Goal: Information Seeking & Learning: Learn about a topic

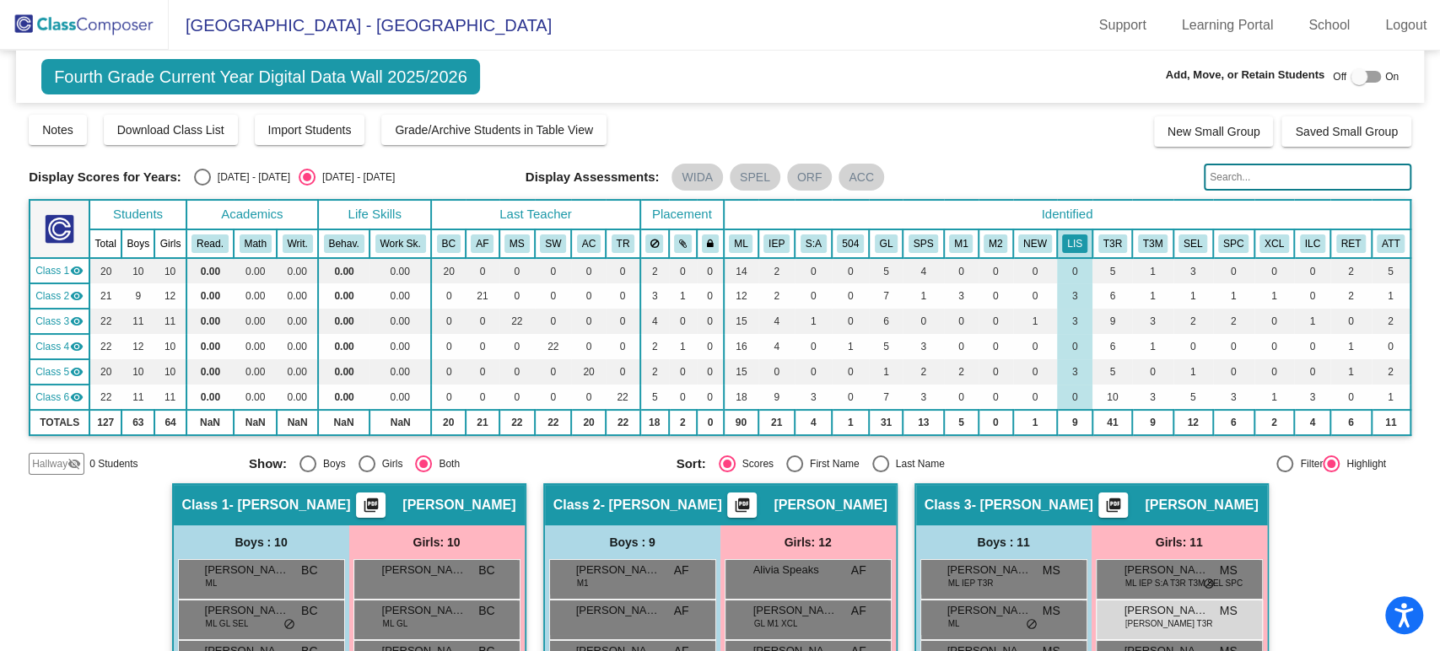
click at [32, 9] on img at bounding box center [84, 25] width 169 height 50
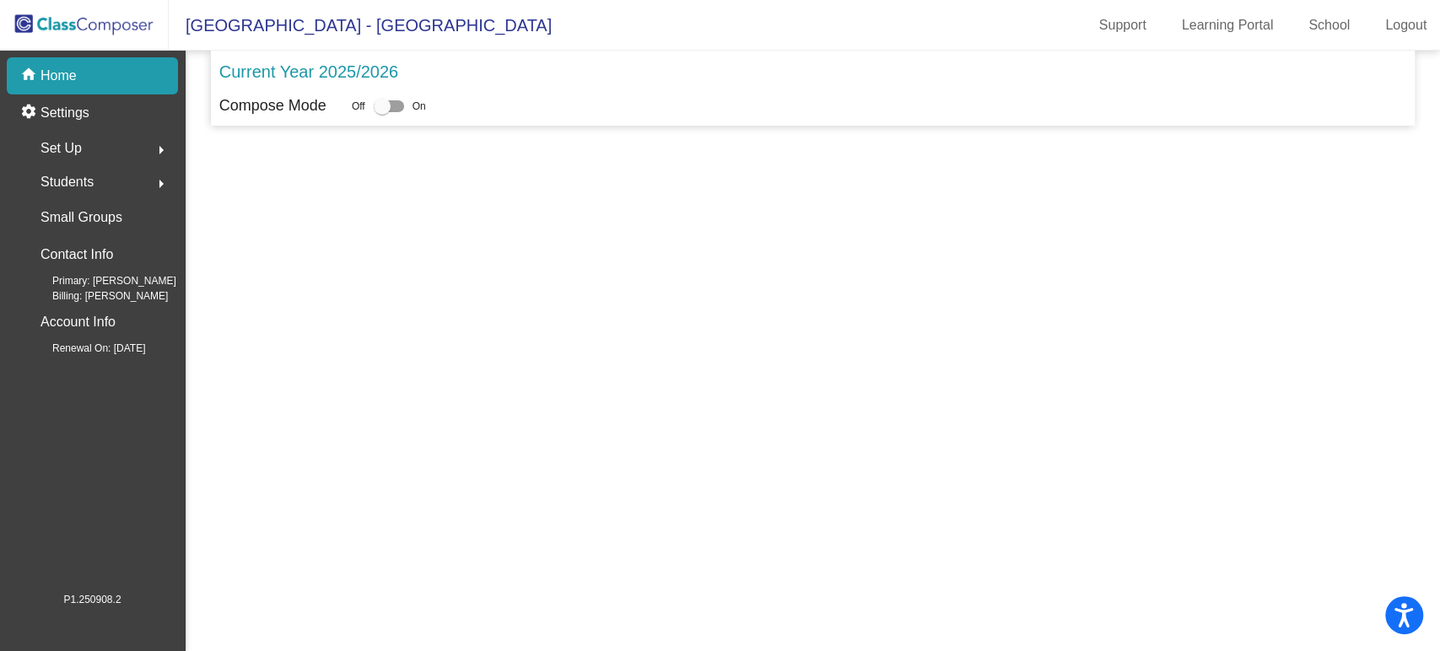
click at [62, 31] on img at bounding box center [84, 25] width 169 height 50
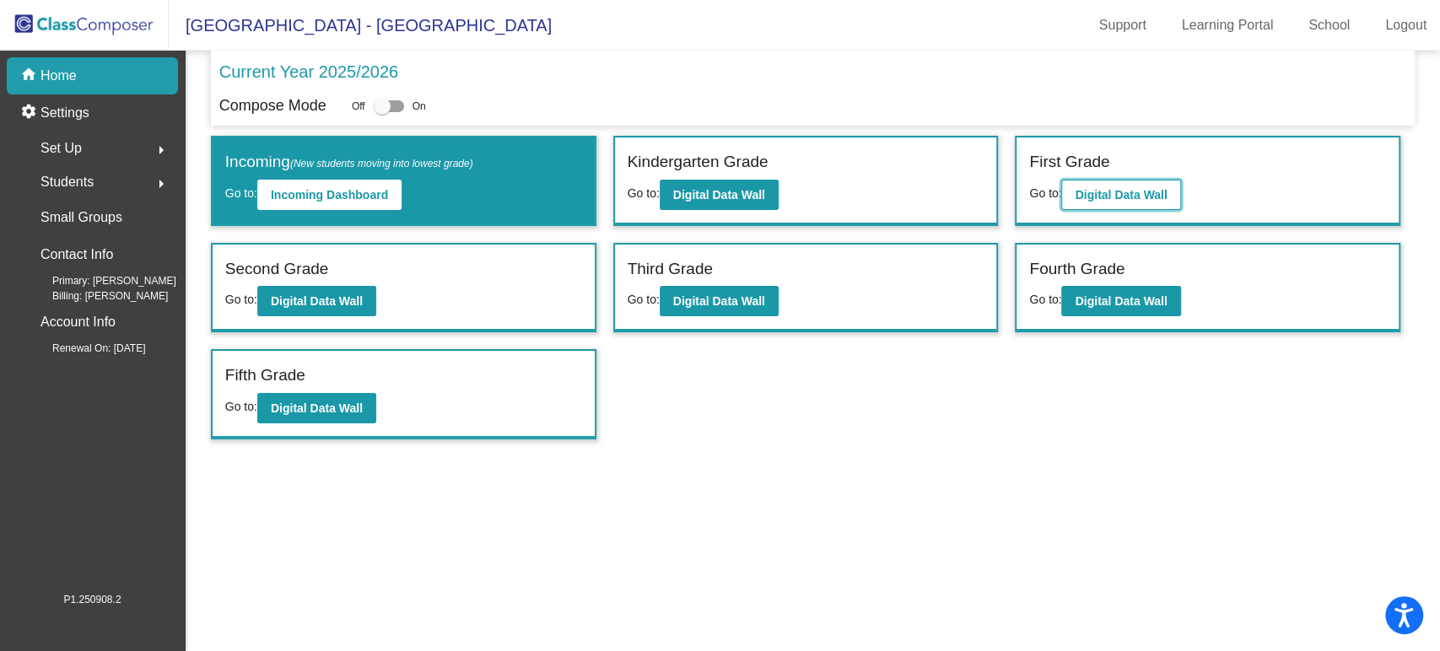
click at [1127, 194] on b "Digital Data Wall" at bounding box center [1121, 194] width 92 height 13
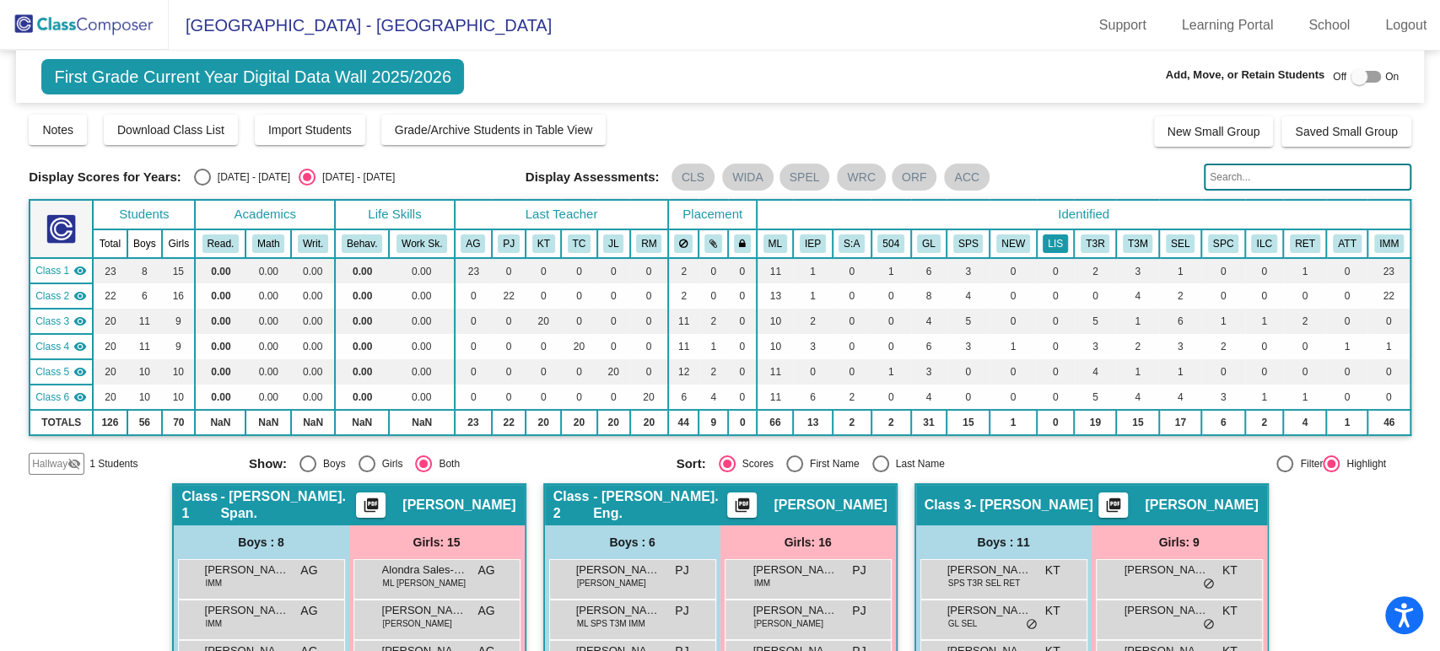
click at [1047, 240] on button "LIS" at bounding box center [1054, 243] width 25 height 19
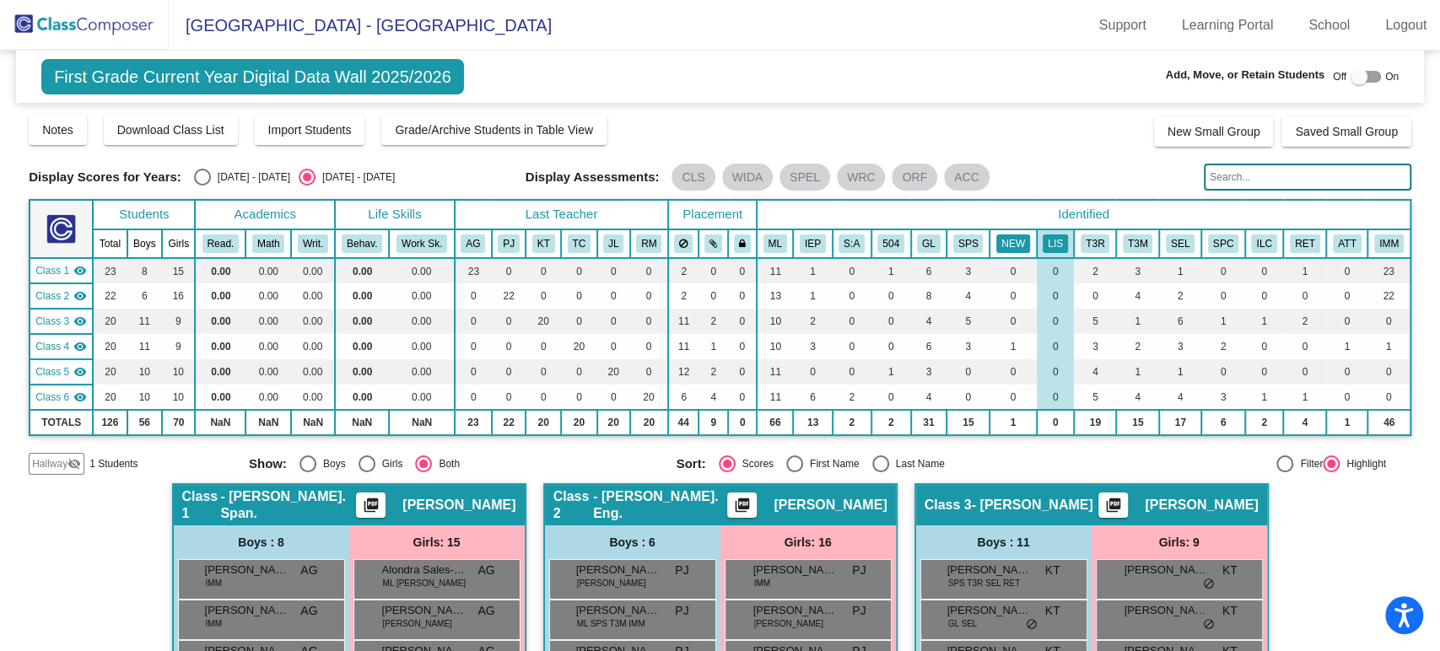
click at [1013, 238] on button "NEW" at bounding box center [1013, 243] width 34 height 19
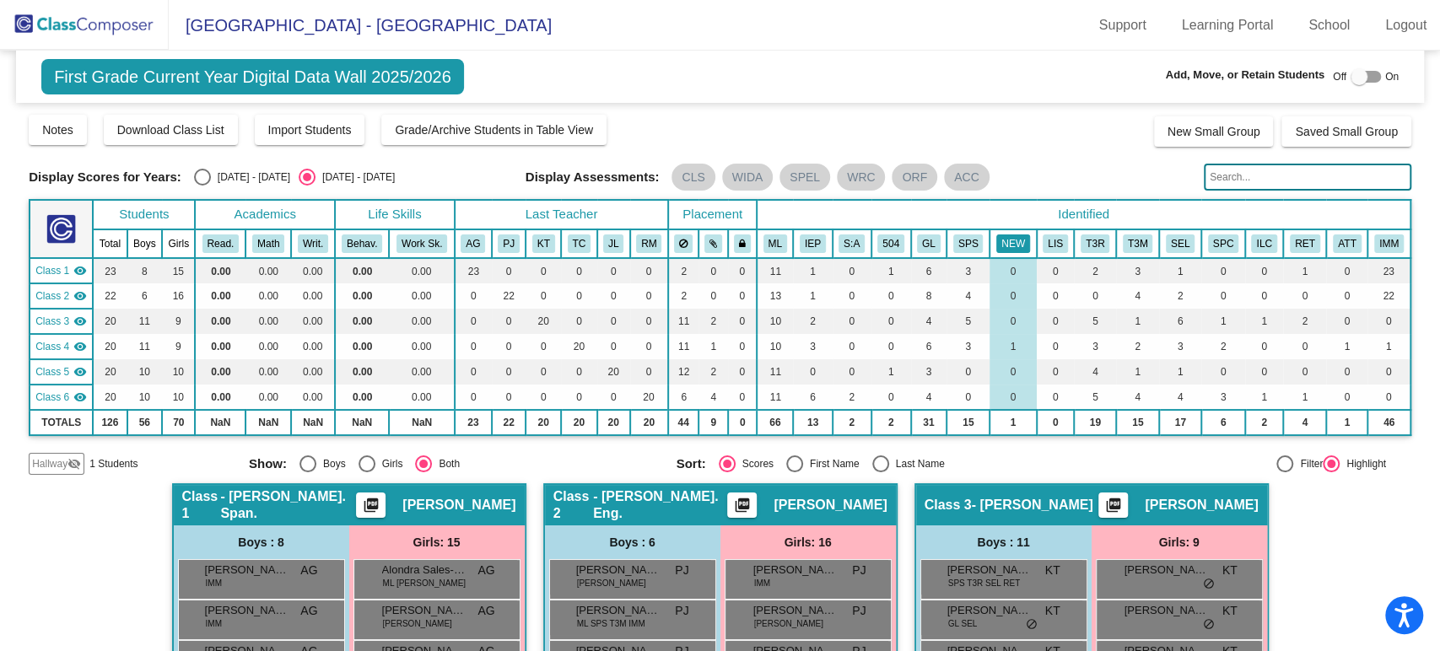
click at [1003, 246] on button "NEW" at bounding box center [1013, 243] width 34 height 19
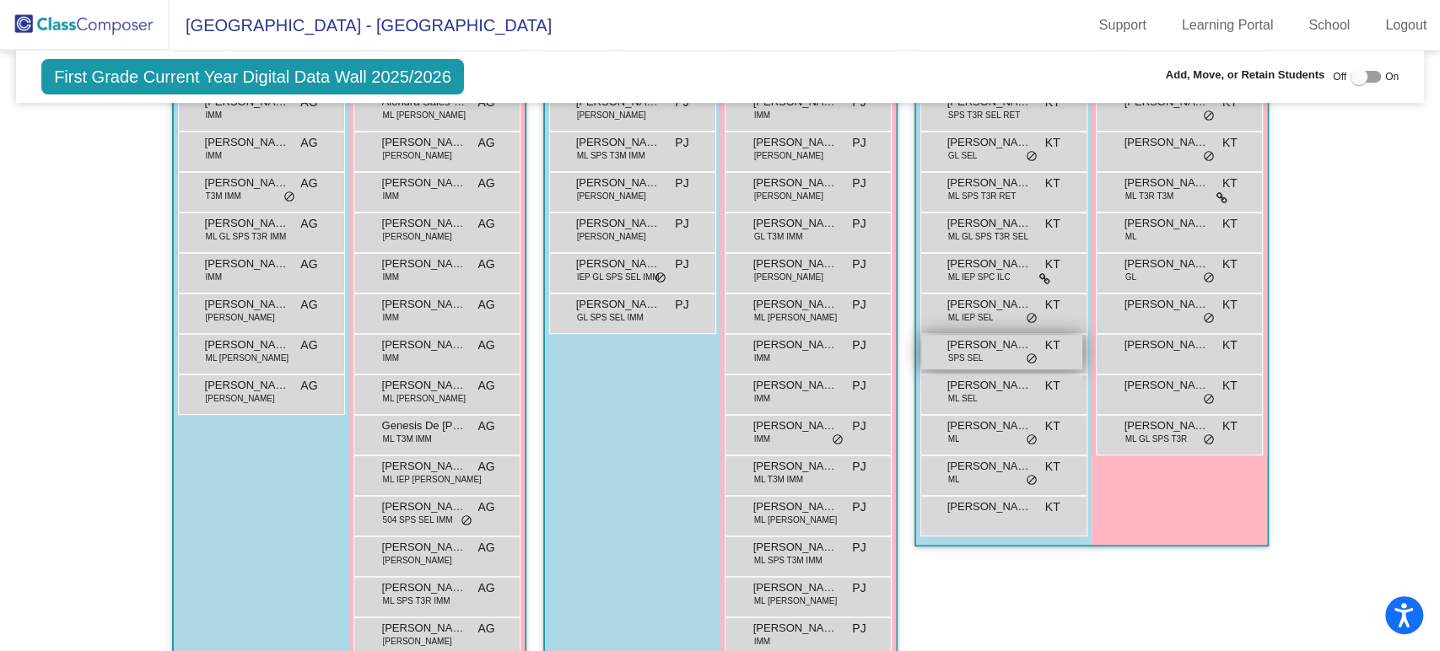
scroll to position [562, 0]
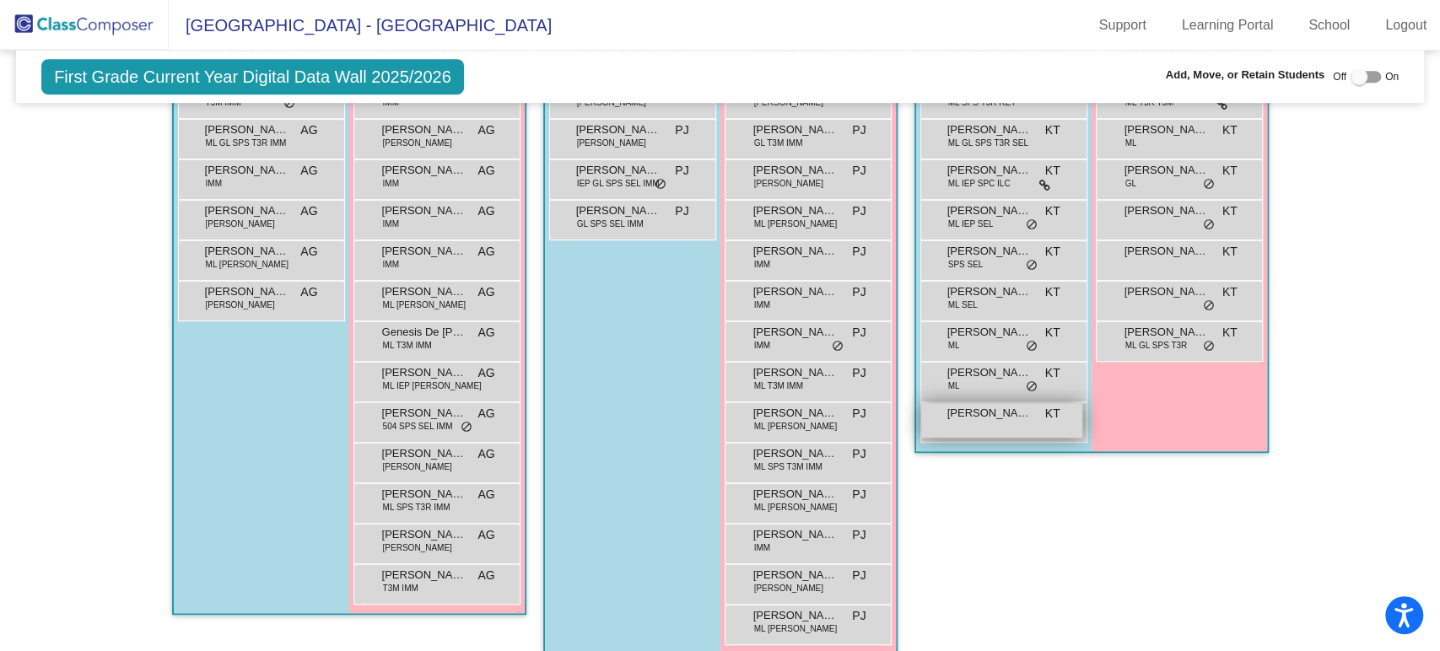
click at [992, 422] on div "[PERSON_NAME] KT lock do_not_disturb_alt" at bounding box center [1001, 420] width 161 height 35
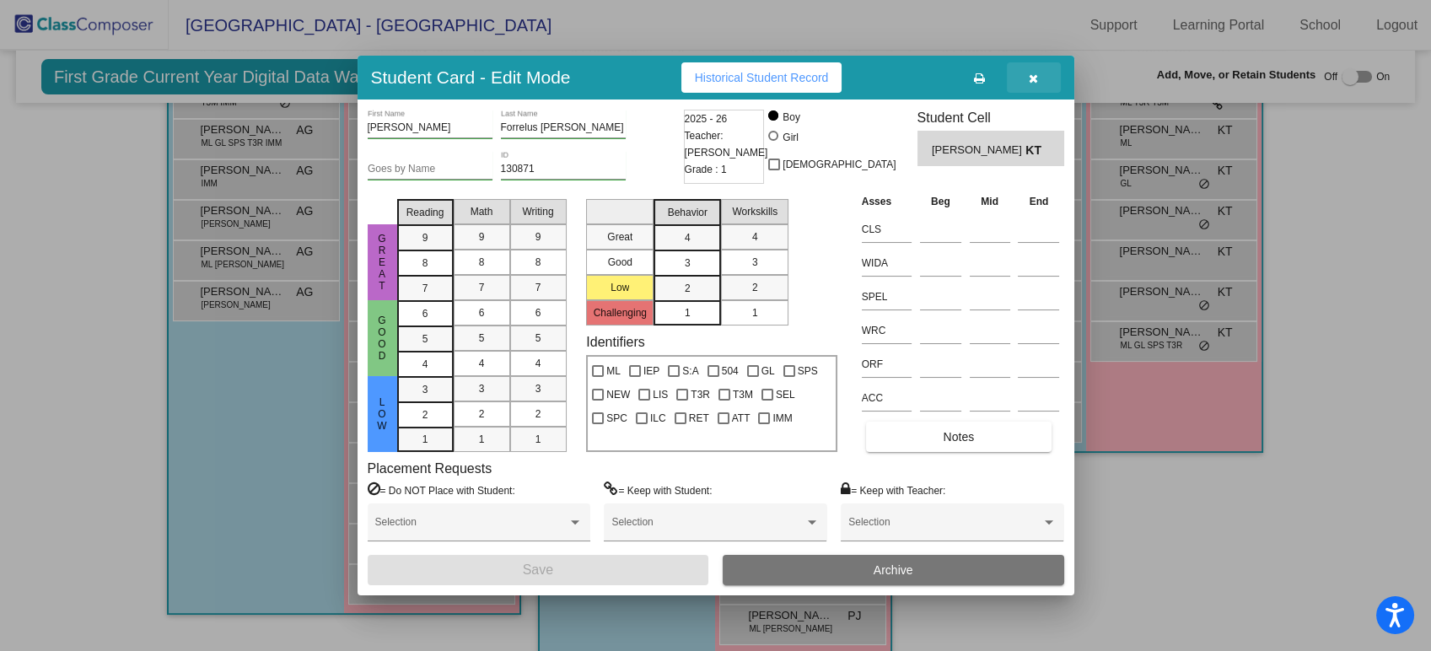
click at [1037, 82] on icon "button" at bounding box center [1033, 79] width 9 height 12
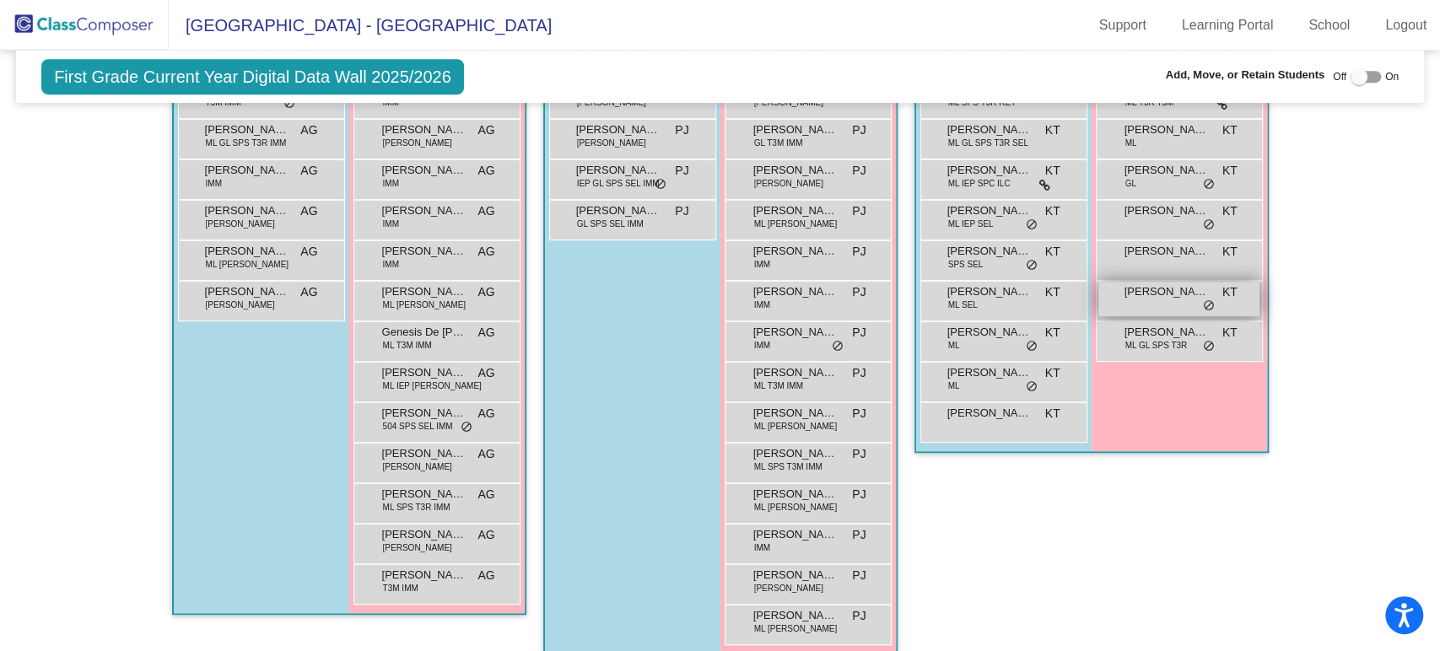
click at [1161, 285] on span "[PERSON_NAME] [PERSON_NAME]" at bounding box center [1166, 291] width 84 height 17
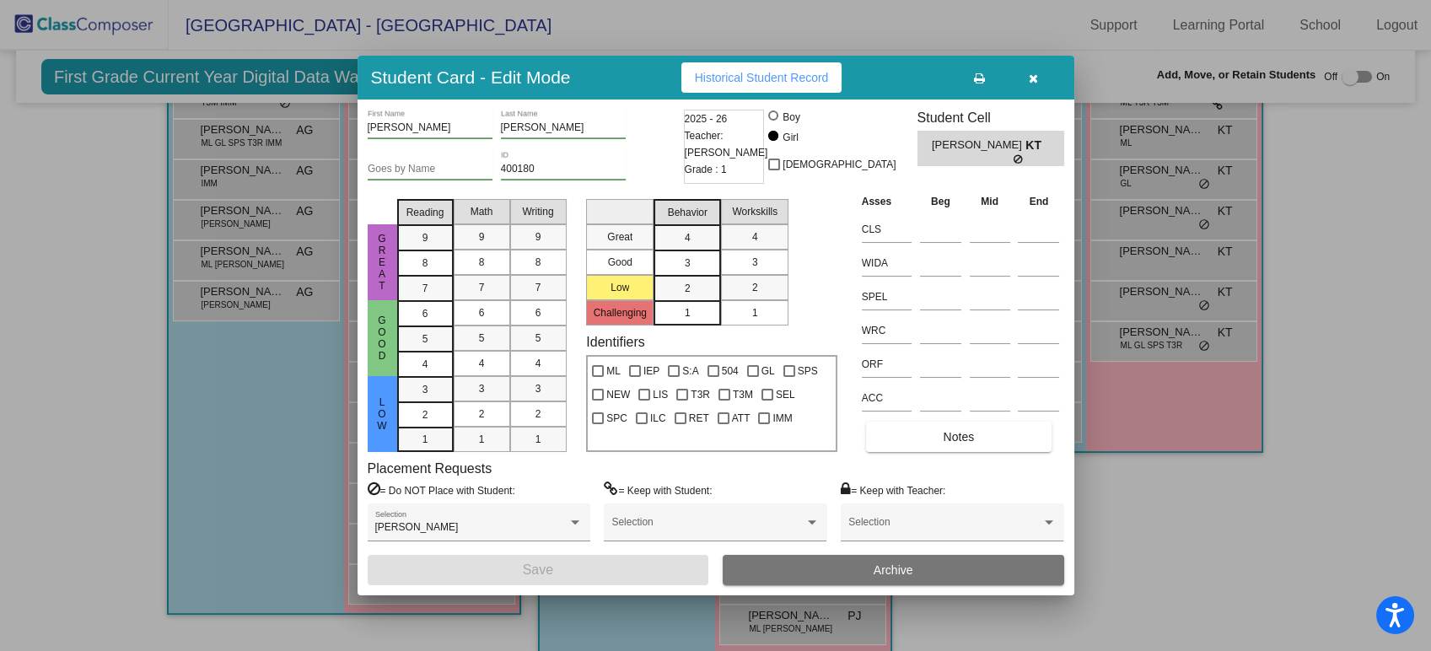
click at [1037, 78] on icon "button" at bounding box center [1033, 79] width 9 height 12
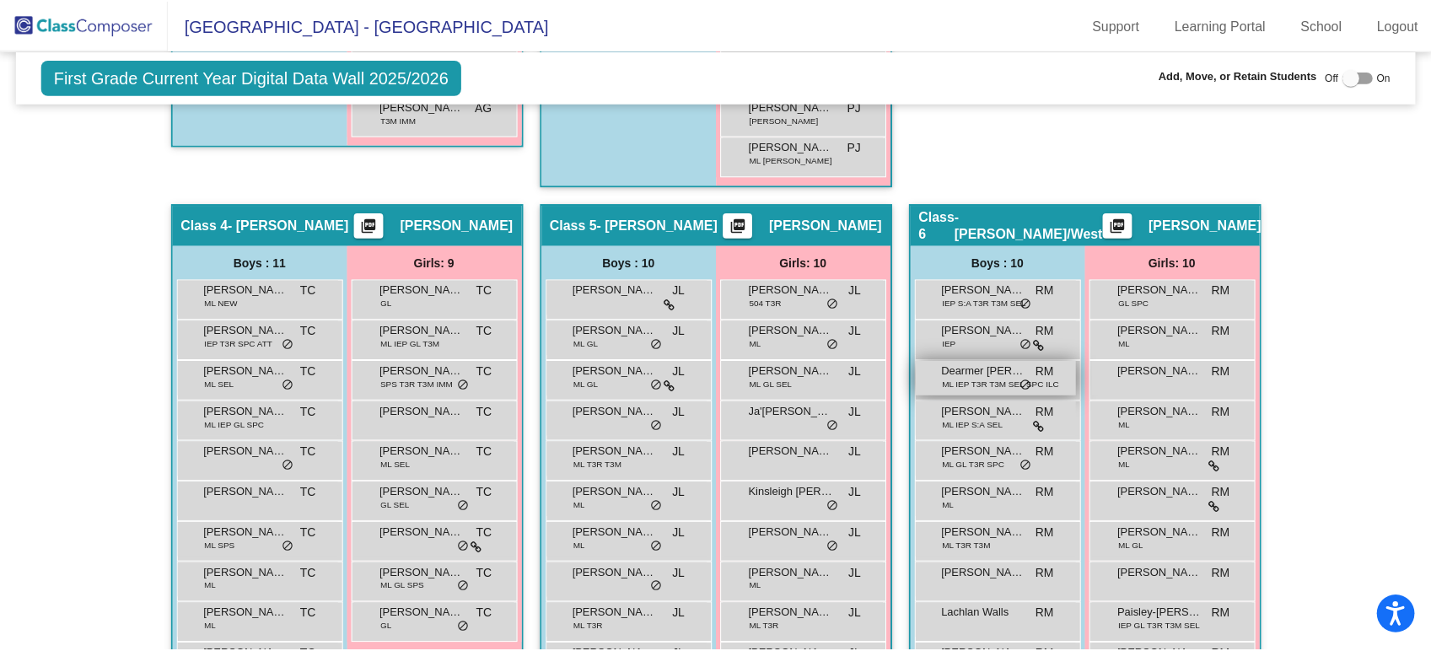
scroll to position [1128, 0]
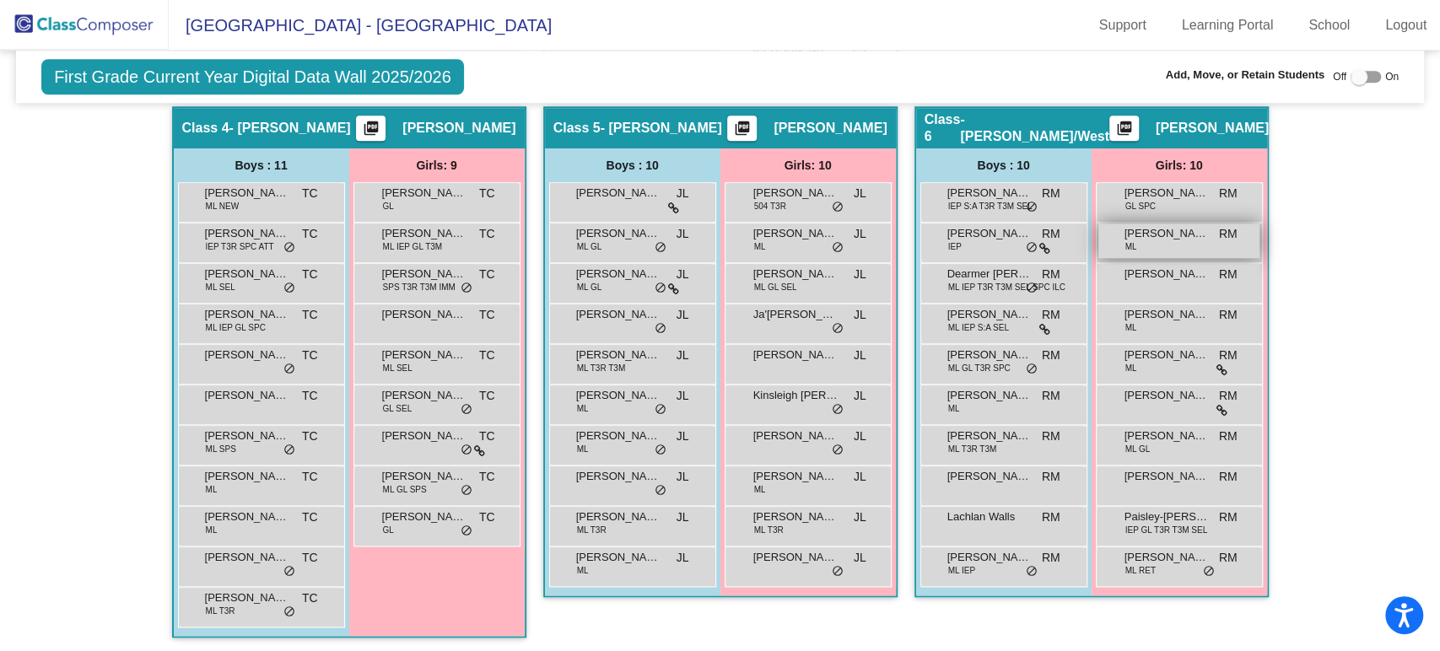
click at [1145, 231] on span "[PERSON_NAME]" at bounding box center [1166, 233] width 84 height 17
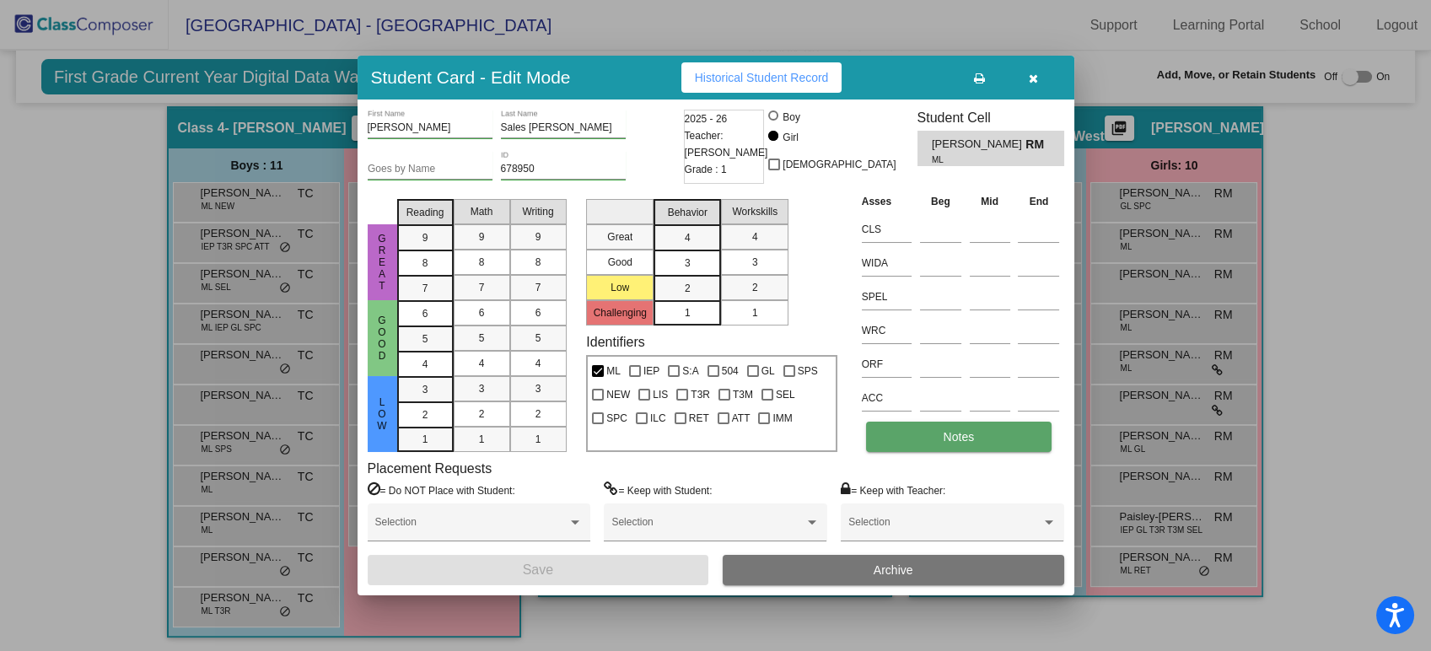
click at [930, 442] on button "Notes" at bounding box center [959, 437] width 186 height 30
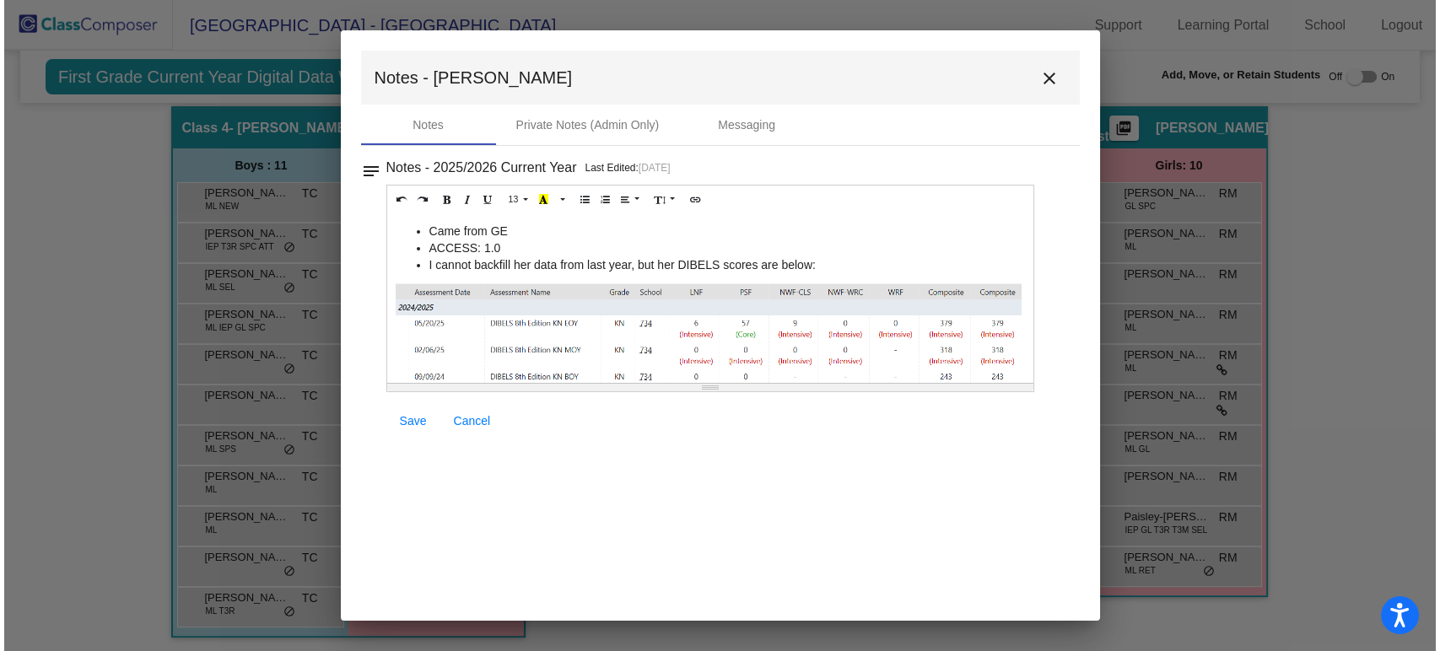
scroll to position [37, 0]
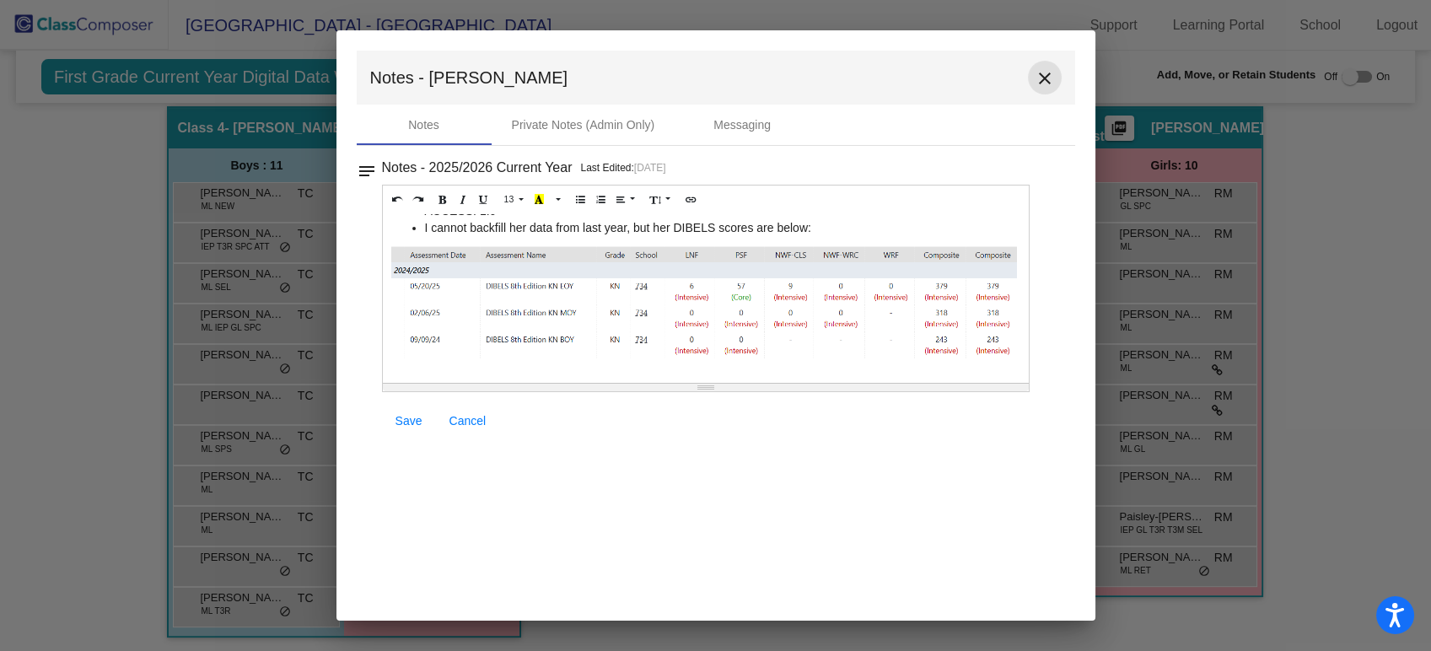
click at [1050, 86] on mat-icon "close" at bounding box center [1045, 78] width 20 height 20
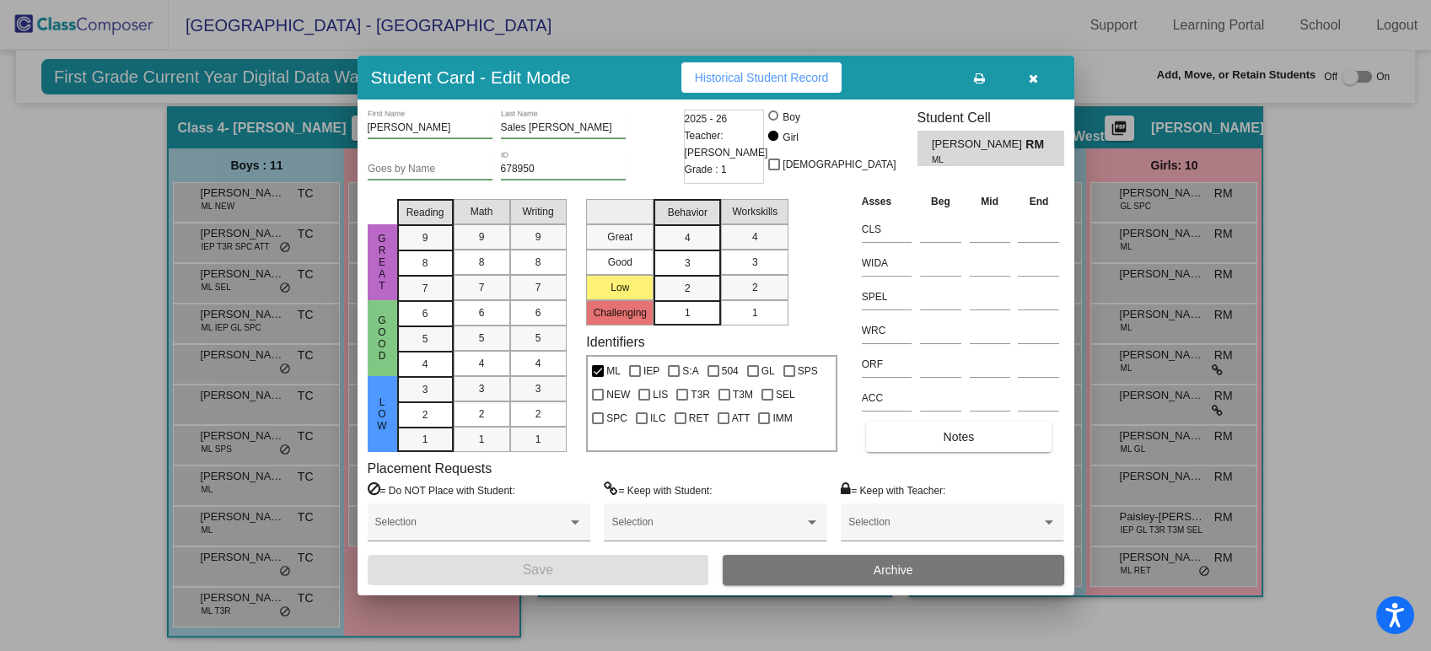
click at [1030, 79] on icon "button" at bounding box center [1033, 79] width 9 height 12
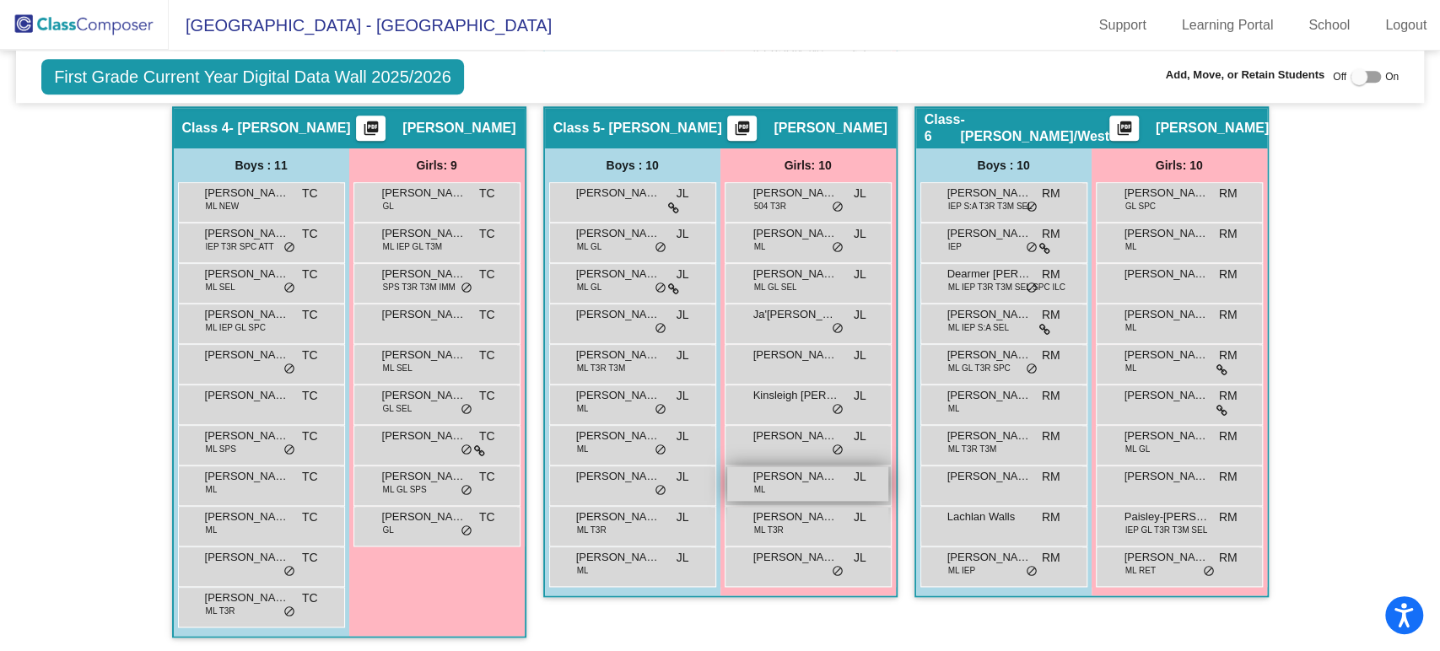
click at [758, 476] on span "[PERSON_NAME] [PERSON_NAME]" at bounding box center [795, 476] width 84 height 17
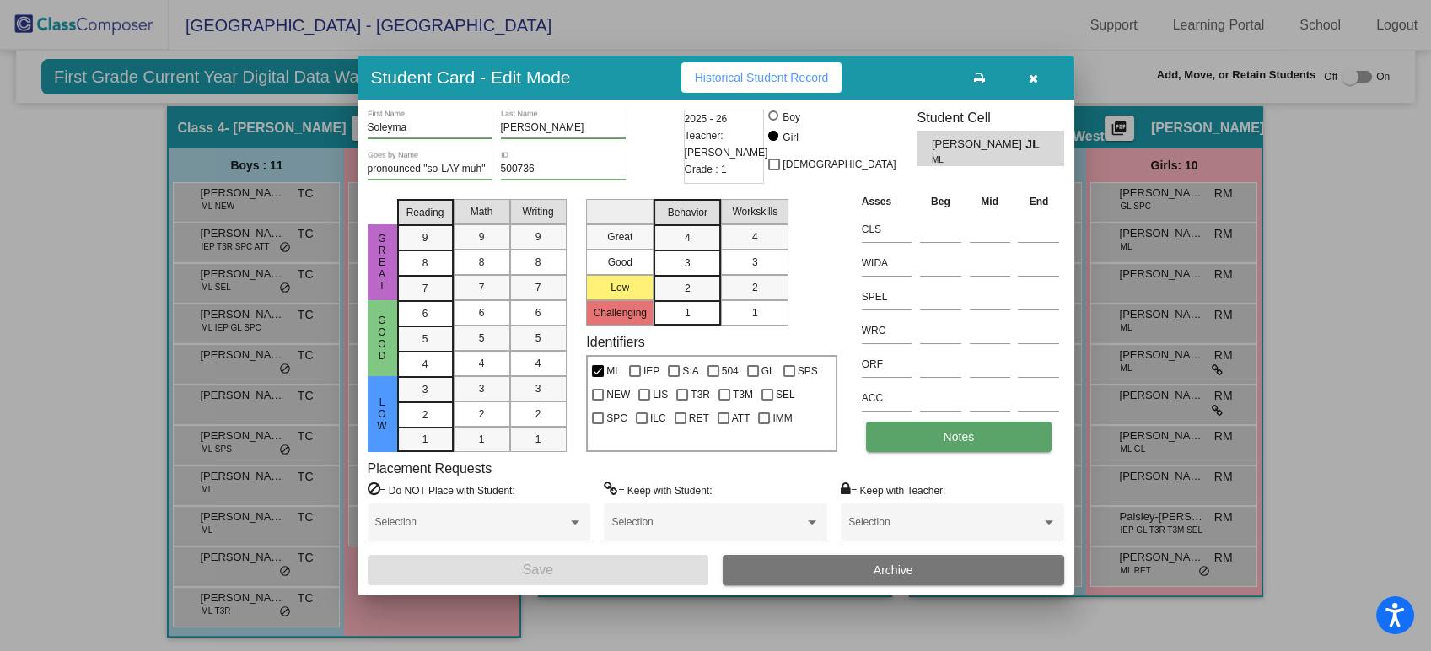
click at [918, 430] on button "Notes" at bounding box center [959, 437] width 186 height 30
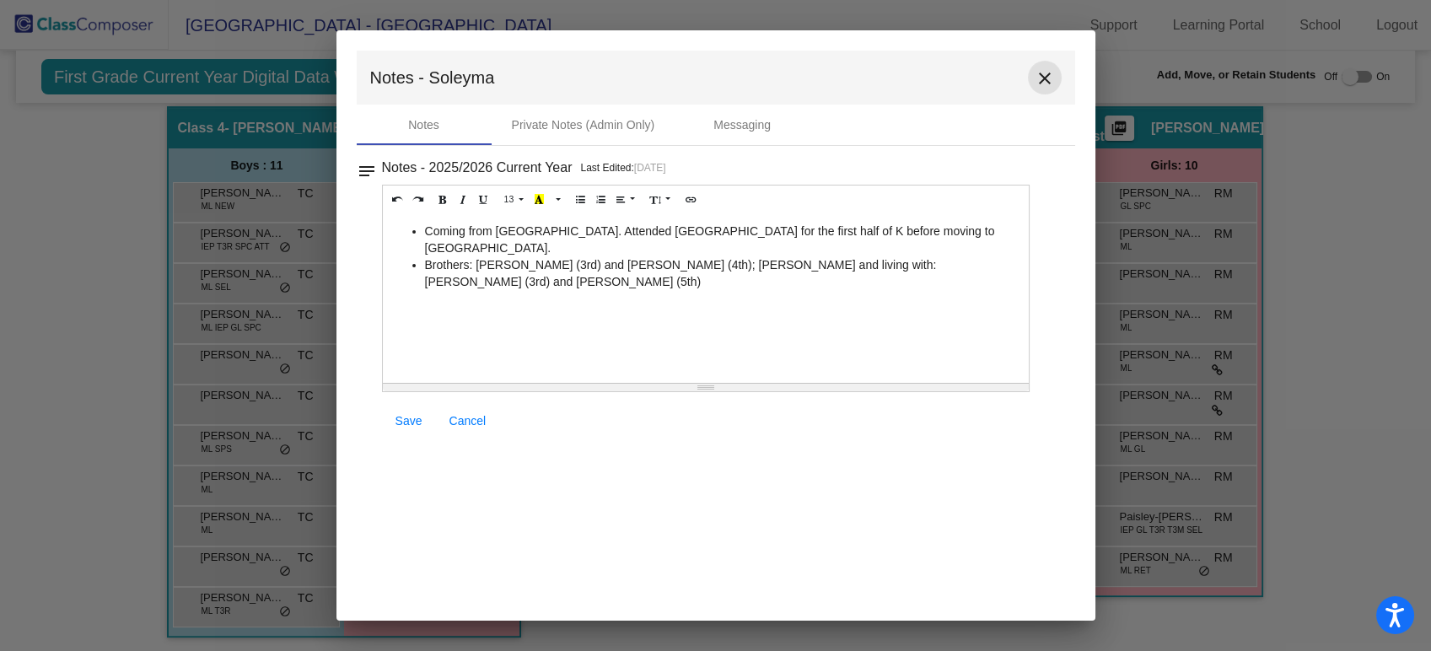
click at [1053, 78] on mat-icon "close" at bounding box center [1045, 78] width 20 height 20
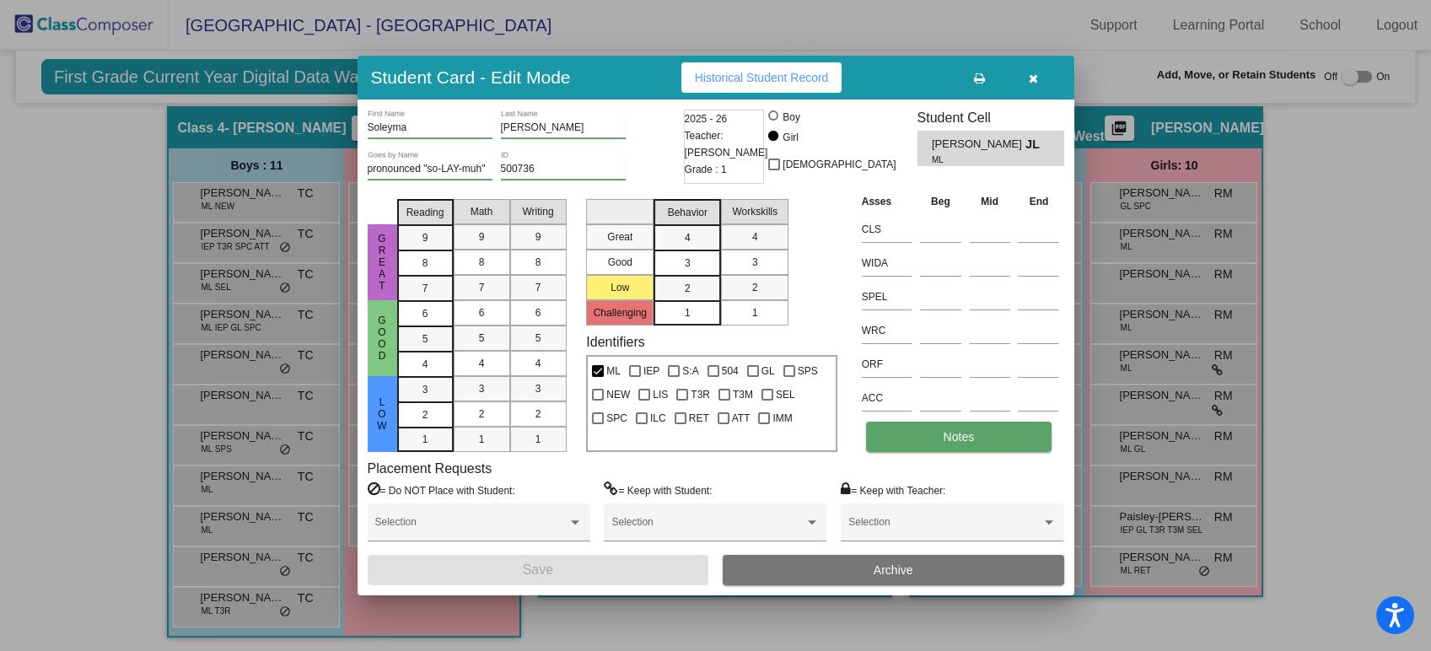
click at [911, 435] on button "Notes" at bounding box center [959, 437] width 186 height 30
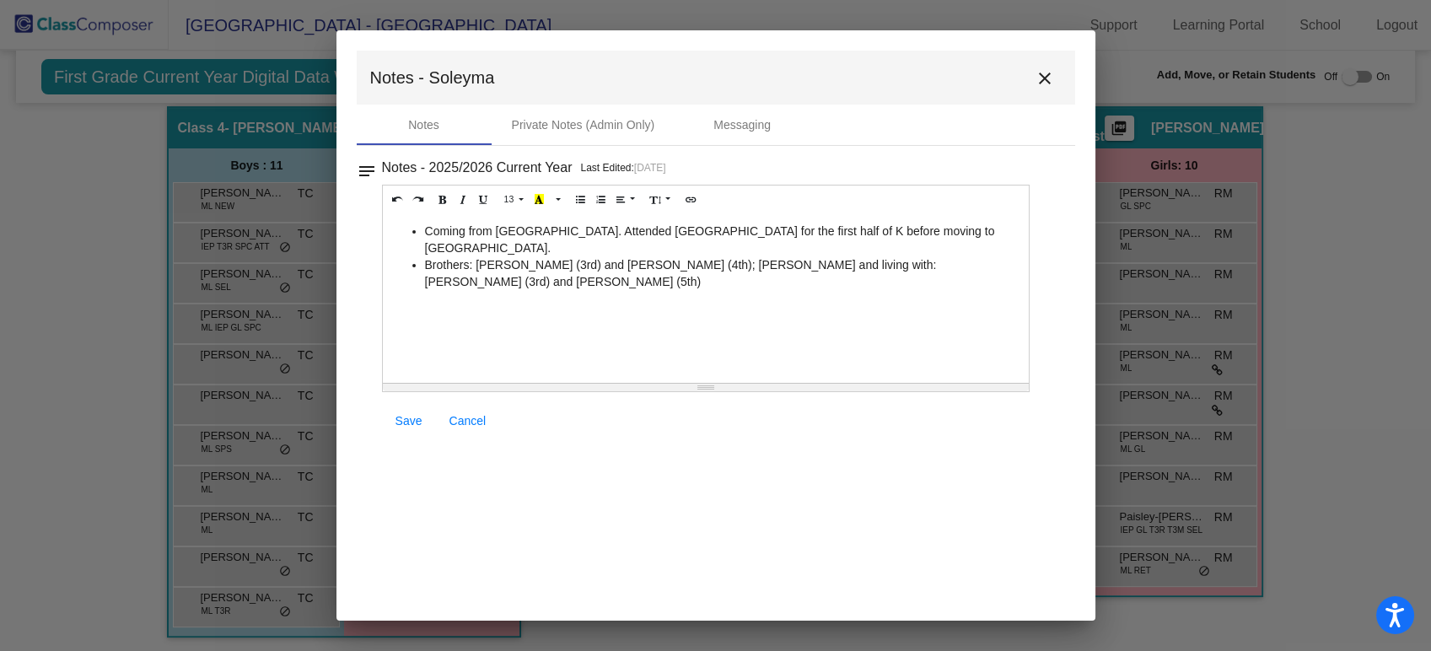
click at [1050, 97] on mat-toolbar "Notes - Soleyma close" at bounding box center [716, 78] width 719 height 54
click at [1053, 80] on mat-icon "close" at bounding box center [1045, 78] width 20 height 20
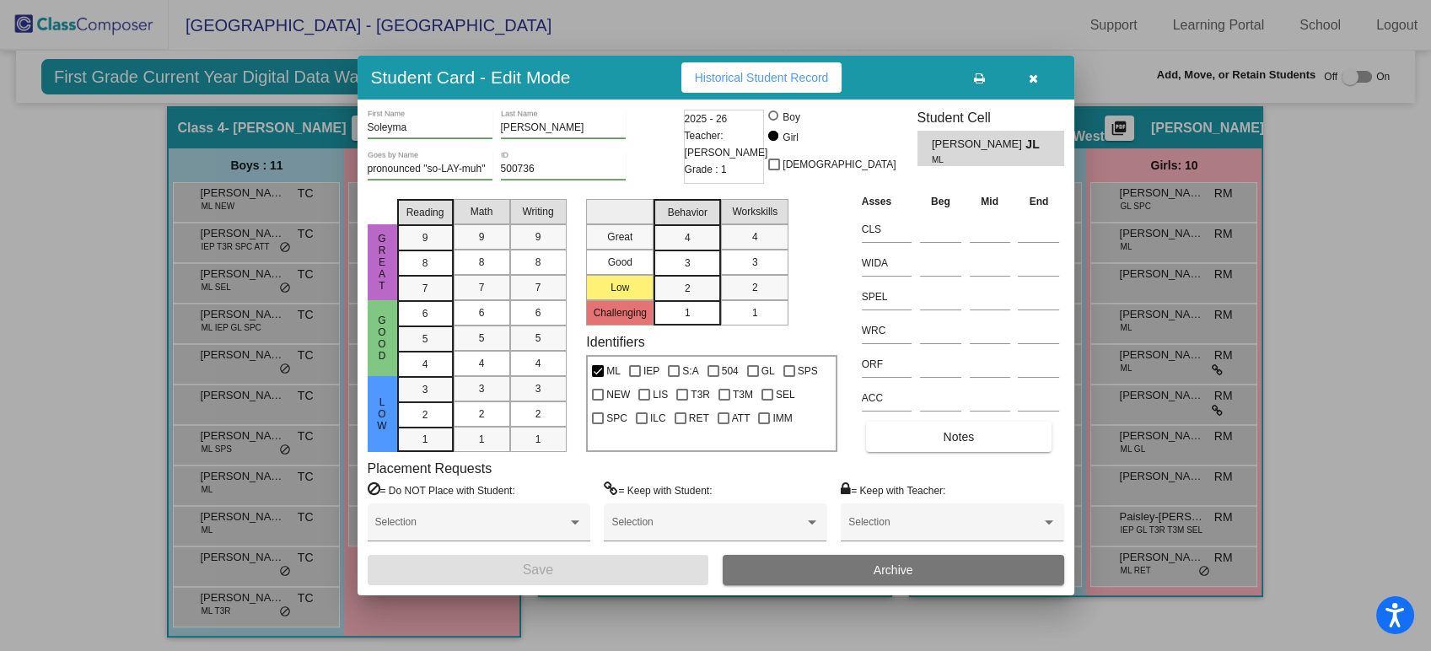
click at [1037, 74] on icon "button" at bounding box center [1033, 79] width 9 height 12
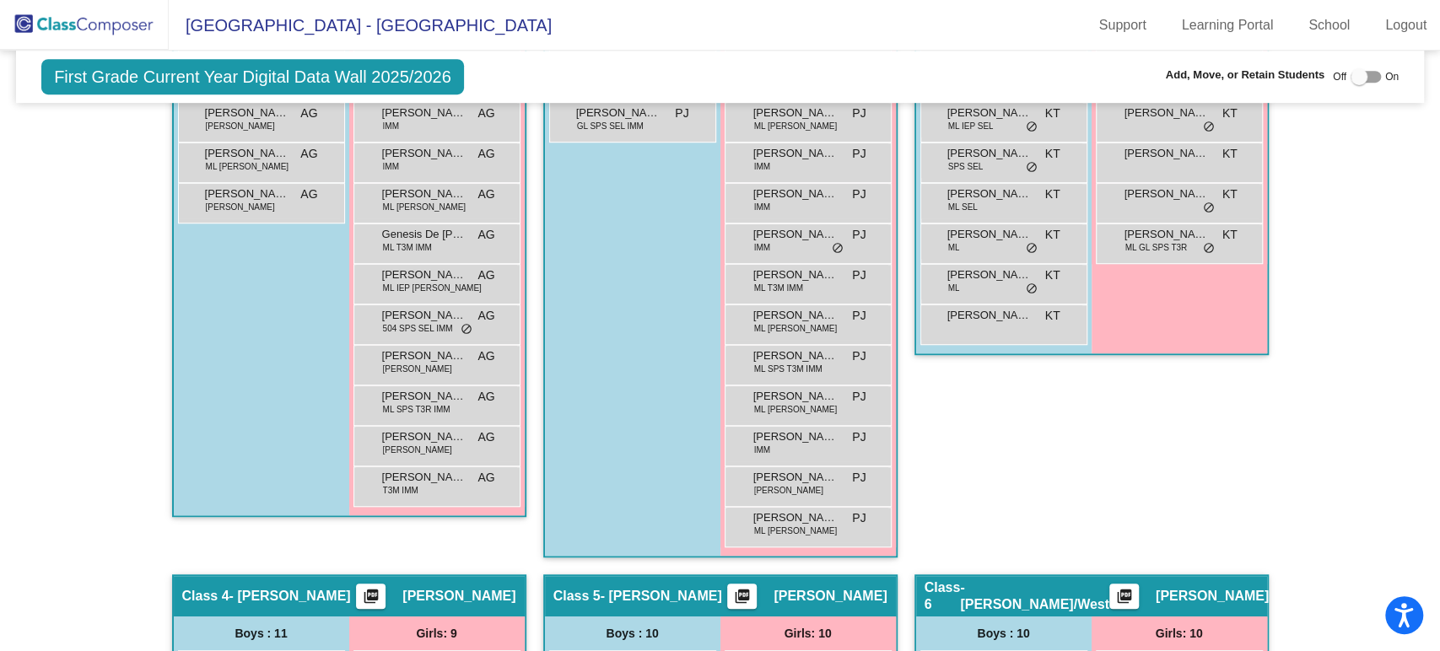
scroll to position [566, 0]
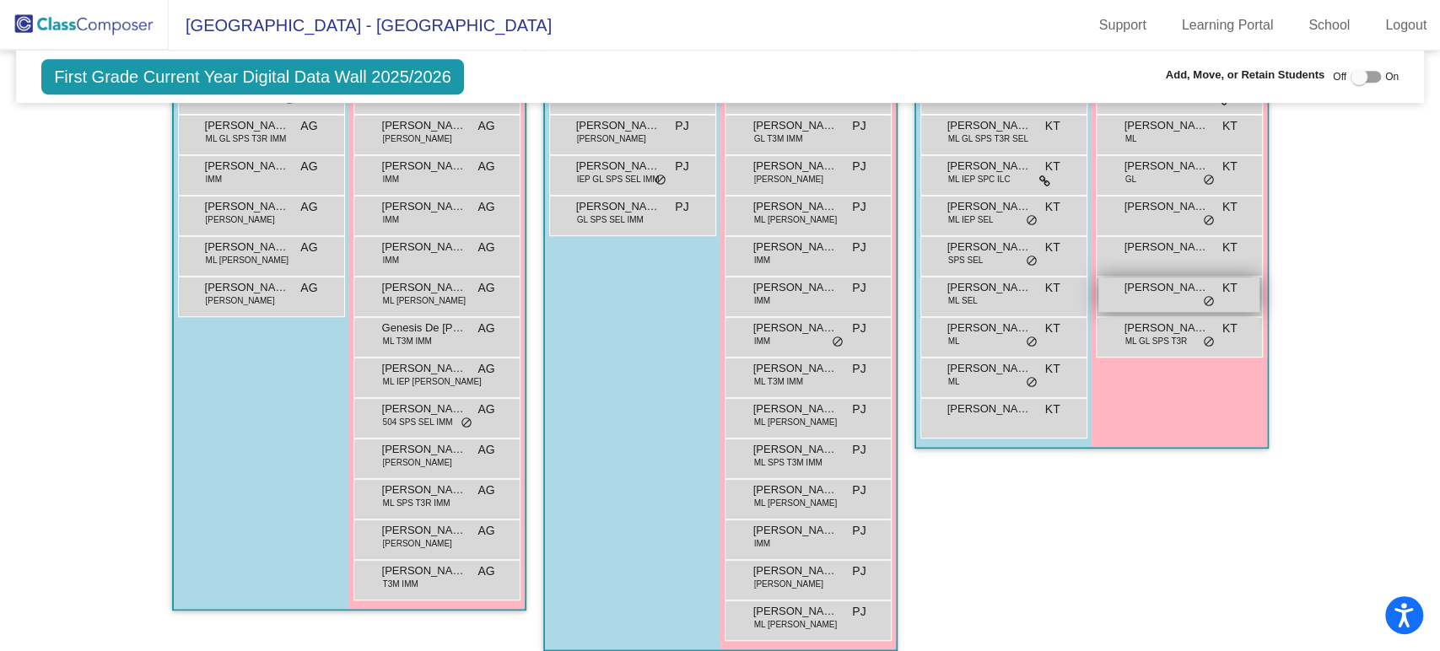
click at [1154, 300] on div "[PERSON_NAME] [PERSON_NAME] lock do_not_disturb_alt" at bounding box center [1178, 294] width 161 height 35
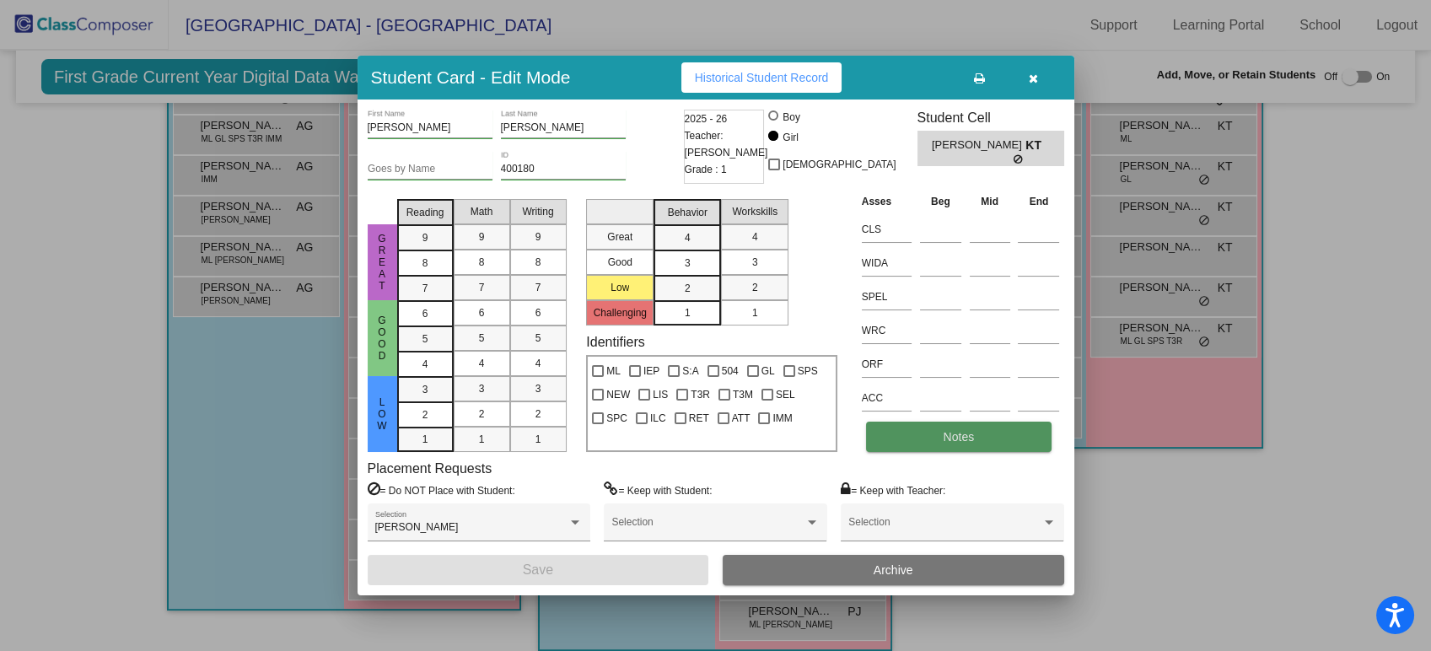
click at [956, 439] on span "Notes" at bounding box center [959, 436] width 31 height 13
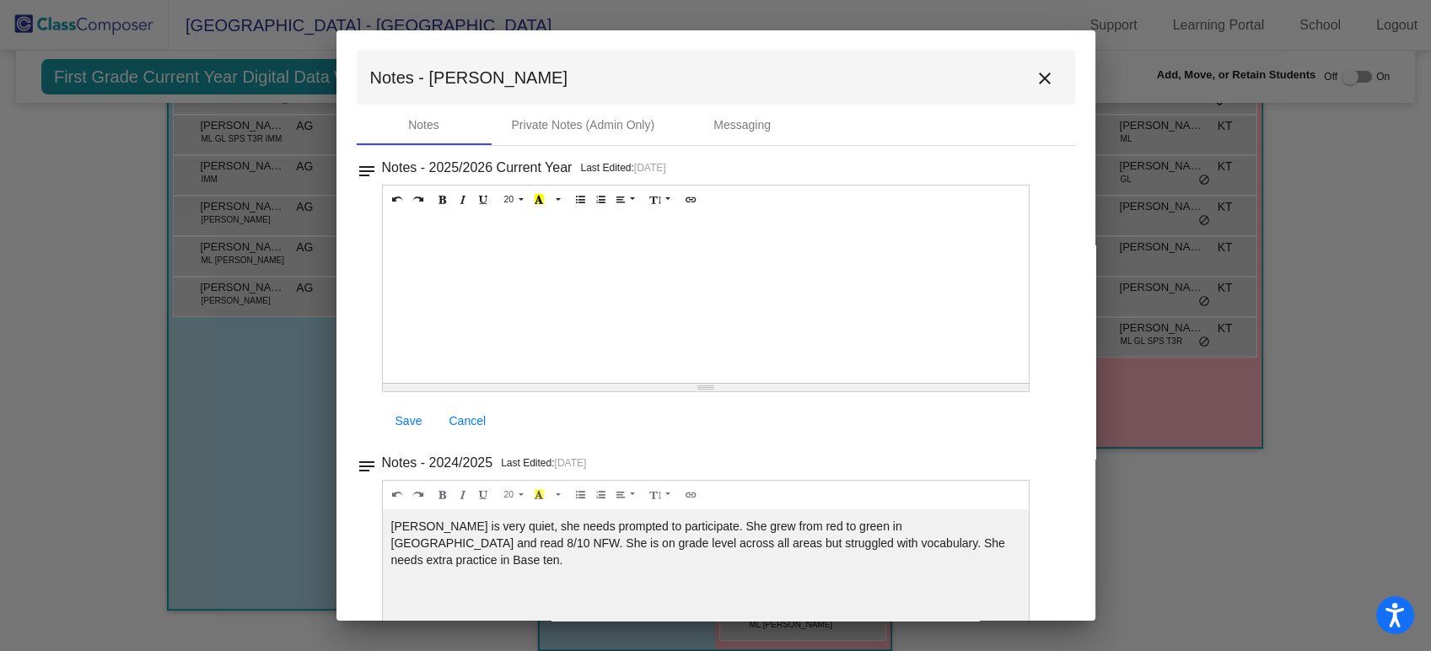
click at [1040, 76] on mat-icon "close" at bounding box center [1045, 78] width 20 height 20
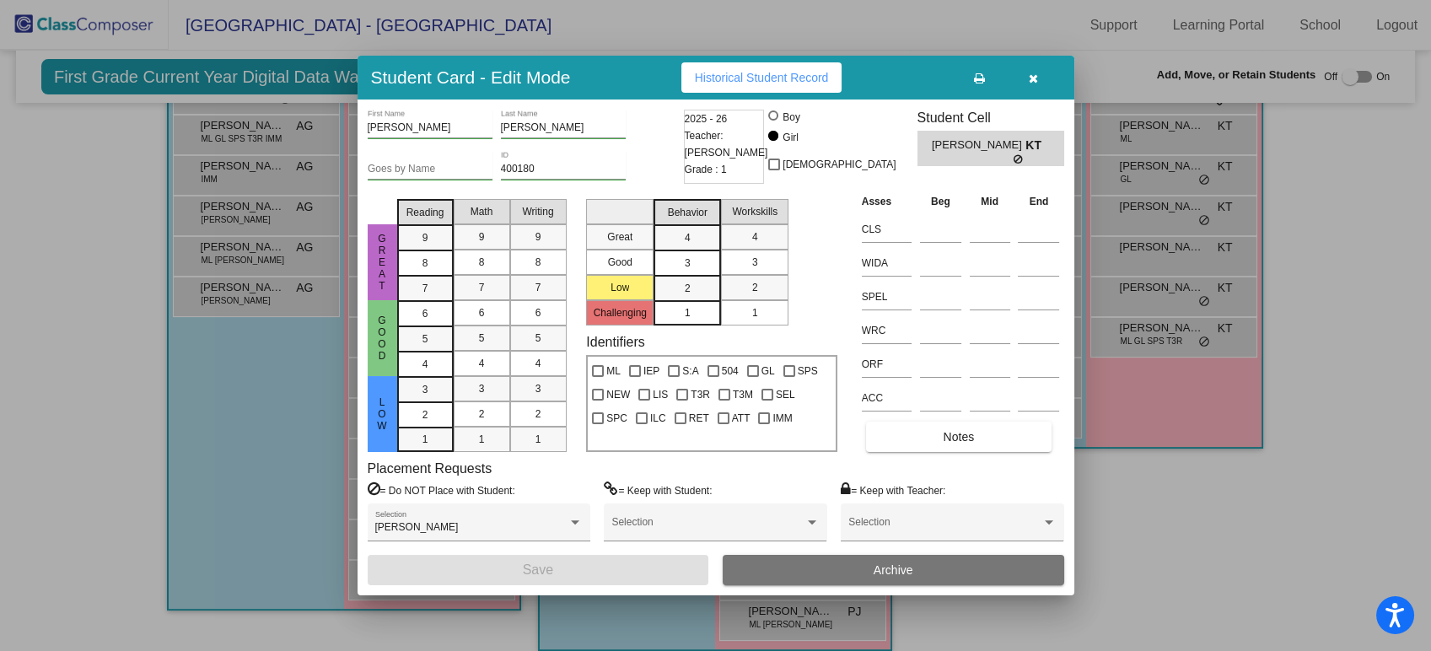
click at [1031, 77] on icon "button" at bounding box center [1033, 79] width 9 height 12
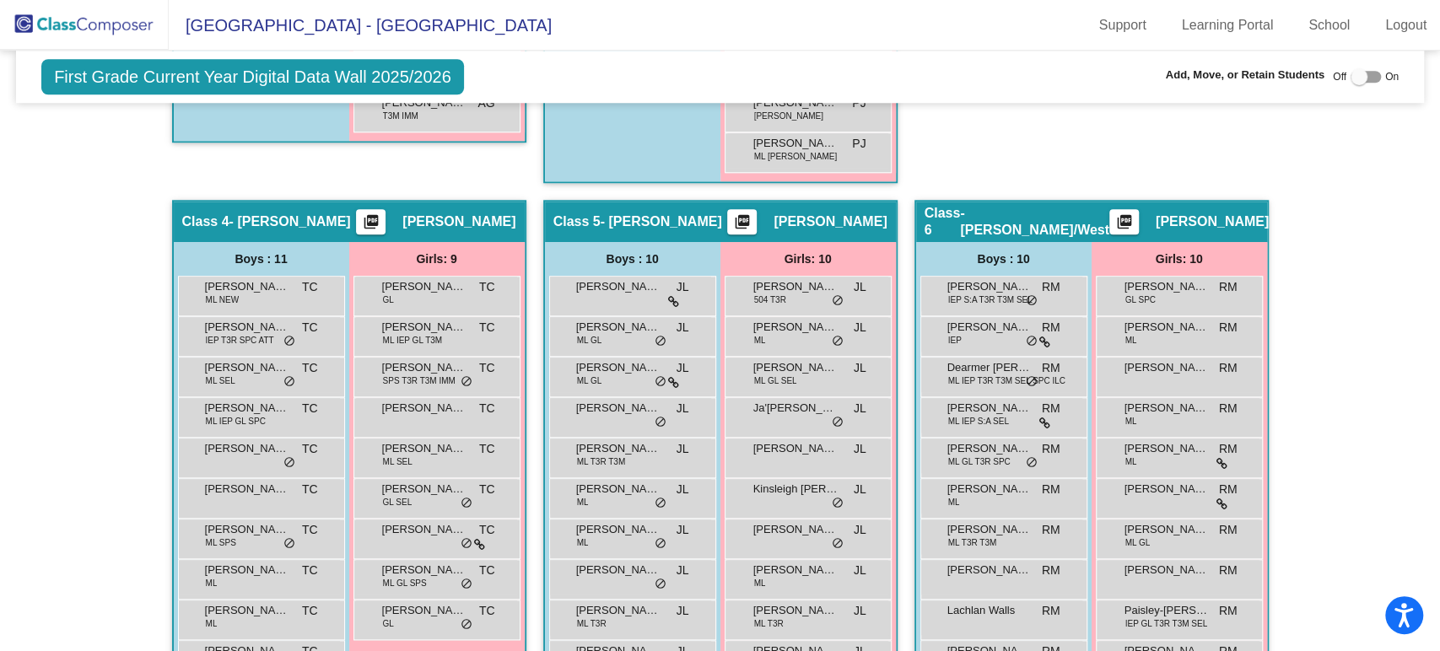
scroll to position [1128, 0]
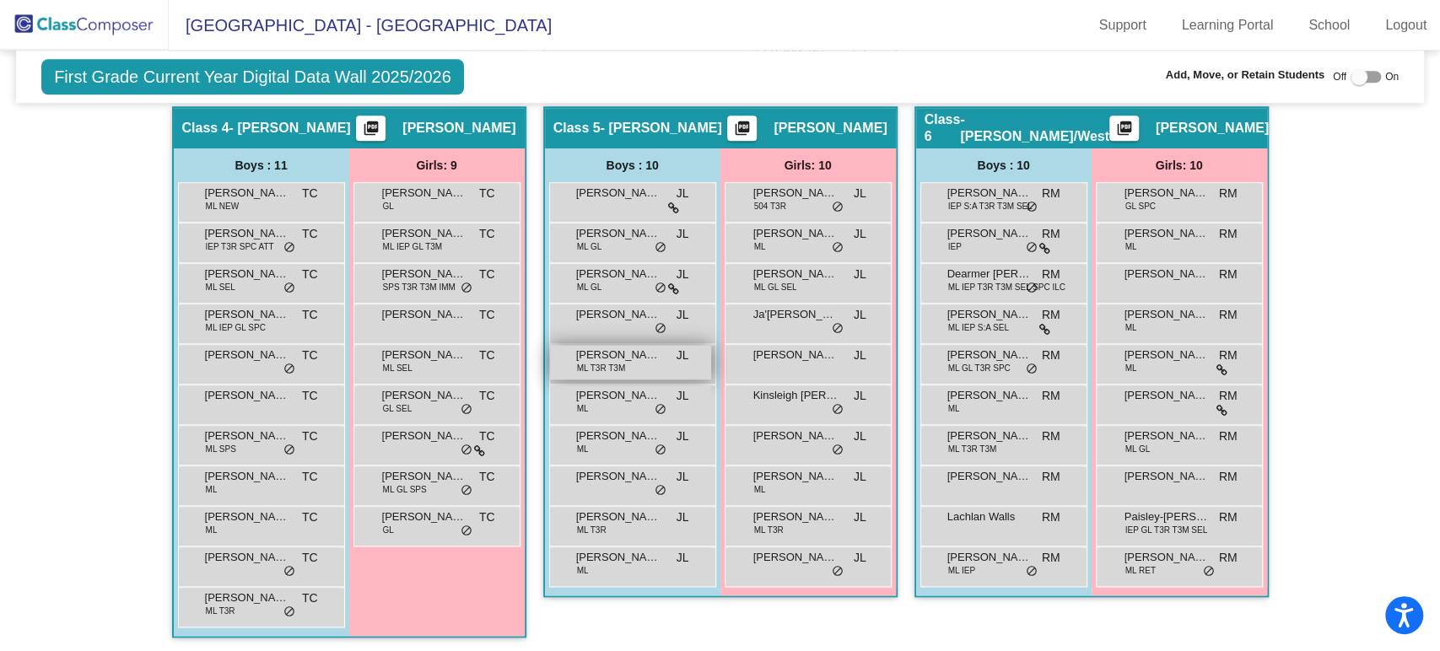
click at [601, 347] on span "[PERSON_NAME]" at bounding box center [618, 355] width 84 height 17
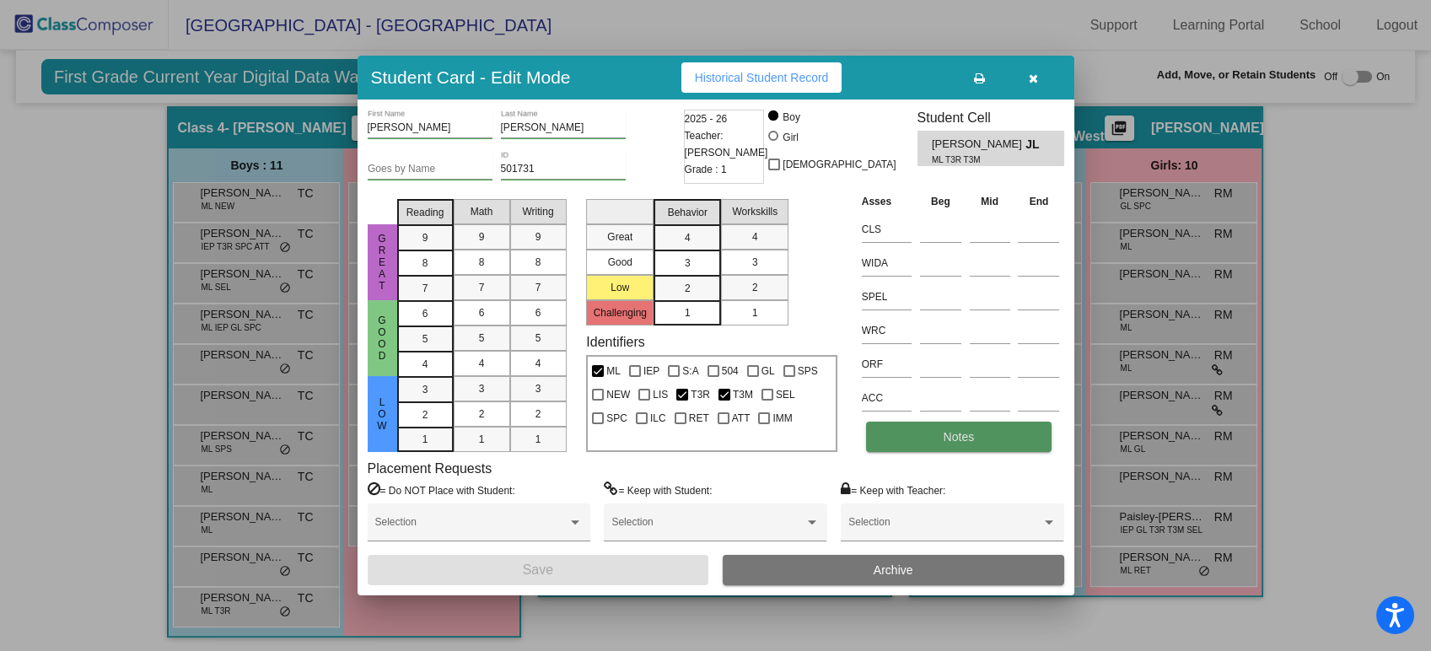
click at [938, 451] on button "Notes" at bounding box center [959, 437] width 186 height 30
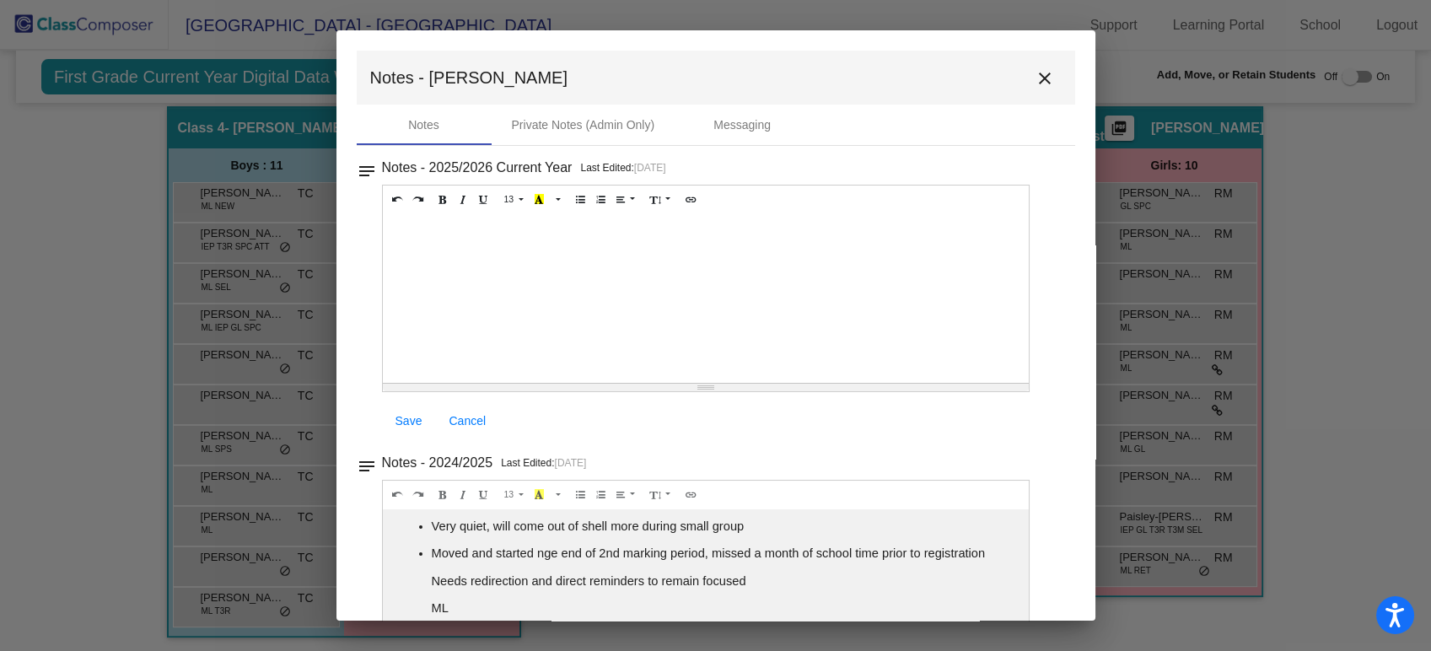
click at [1039, 75] on mat-icon "close" at bounding box center [1045, 78] width 20 height 20
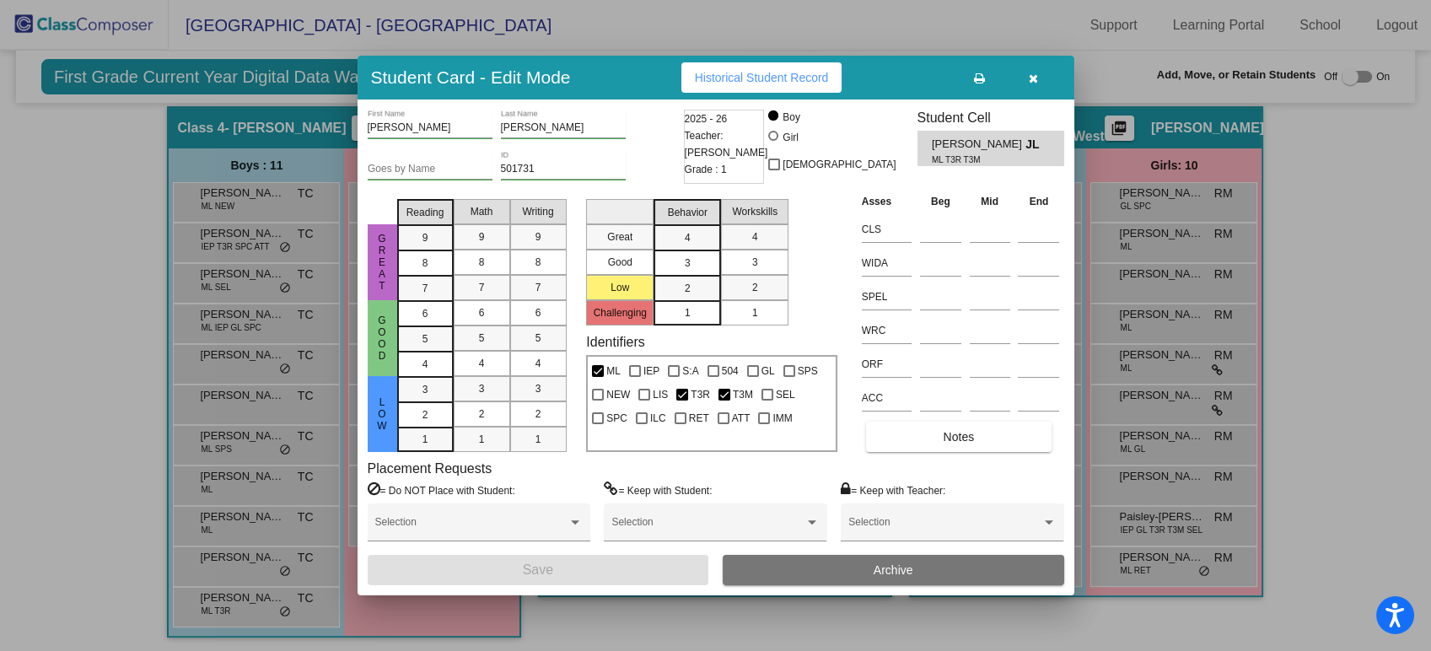
click at [1035, 77] on icon "button" at bounding box center [1033, 79] width 9 height 12
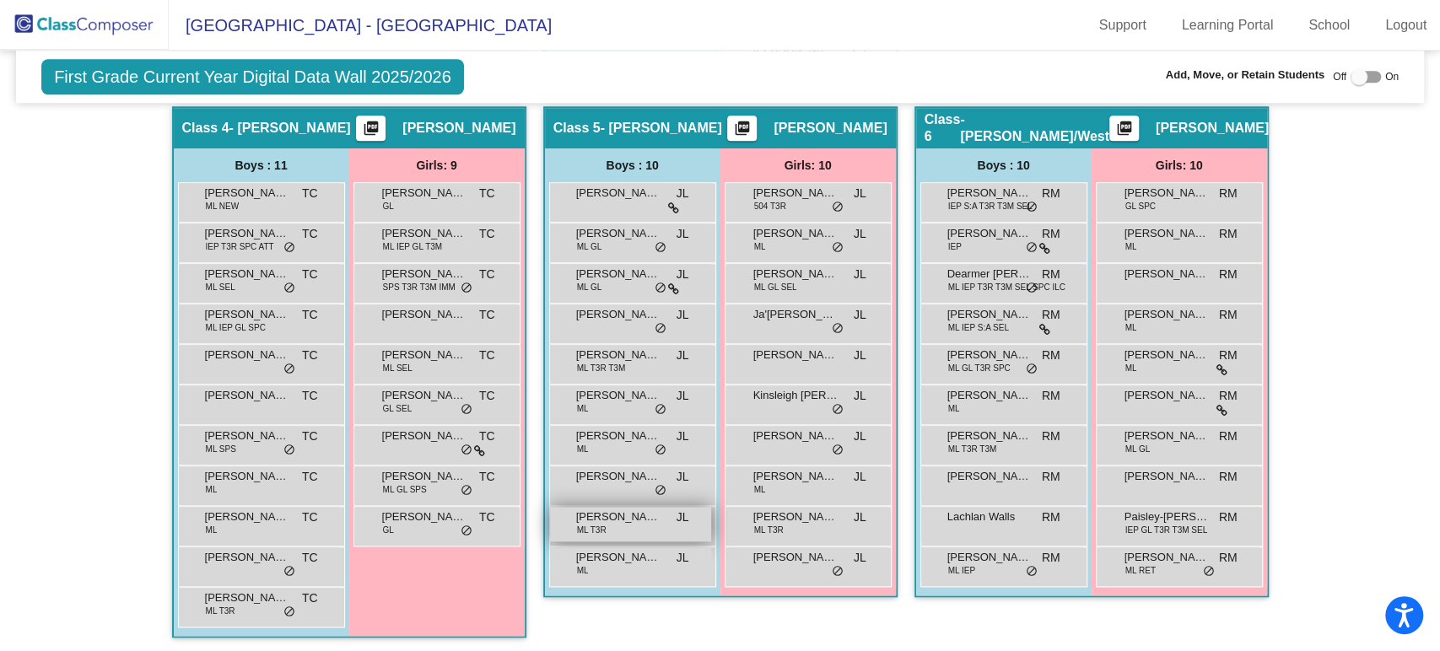
click at [649, 517] on span "[PERSON_NAME]" at bounding box center [618, 517] width 84 height 17
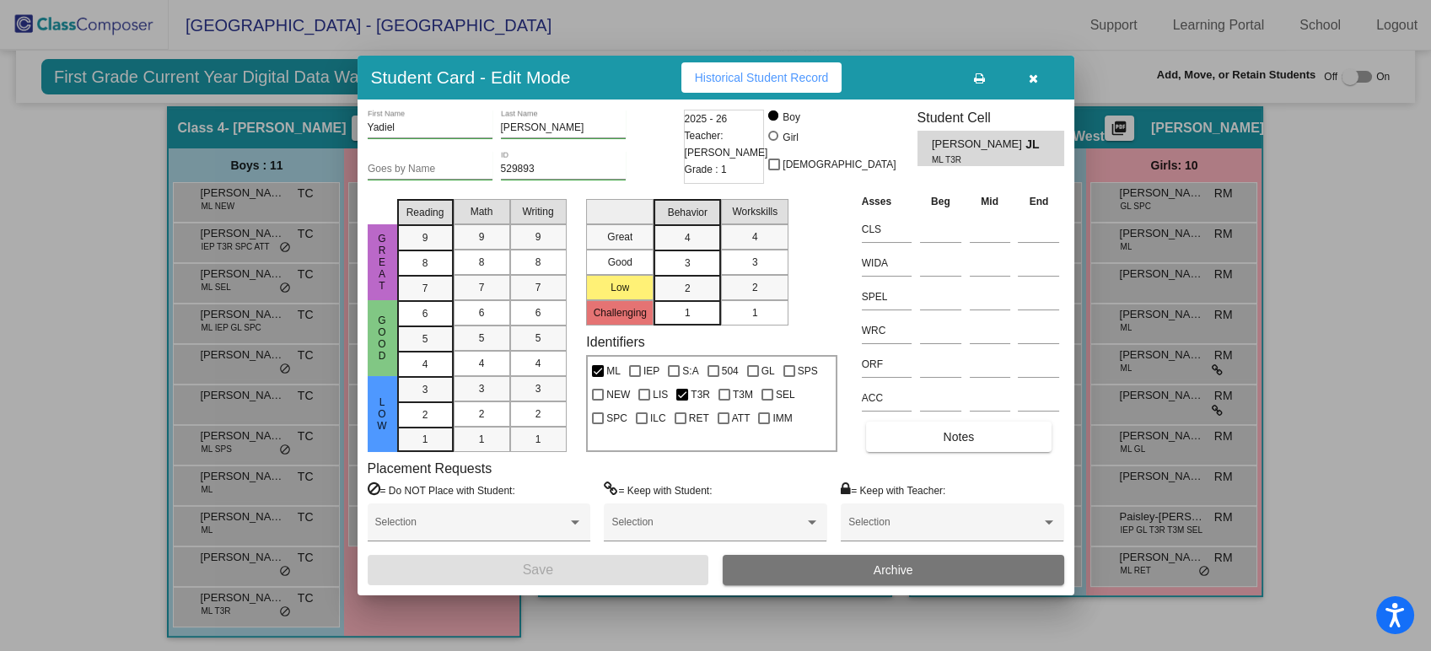
click at [1028, 67] on button "button" at bounding box center [1034, 77] width 54 height 30
